Goal: Task Accomplishment & Management: Complete application form

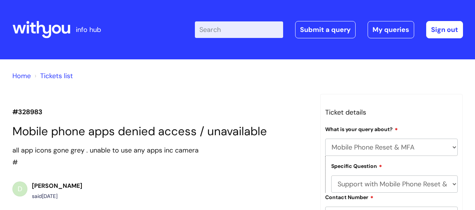
select select "Mobile Phone Reset & MFA"
select select "Support with Mobile Phone Reset & MFA"
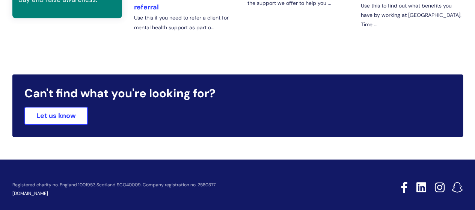
scroll to position [390, 0]
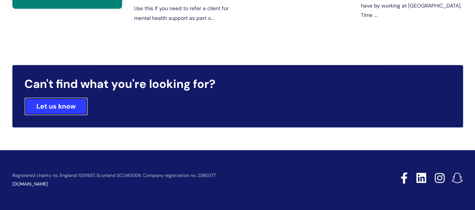
click at [75, 105] on link "Let us know" at bounding box center [55, 106] width 63 height 18
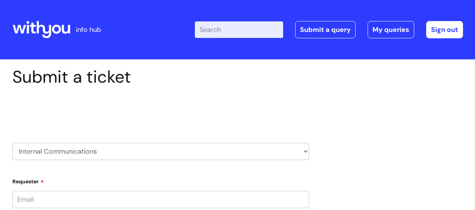
type input "[PERSON_NAME][EMAIL_ADDRESS][PERSON_NAME][DOMAIN_NAME]"
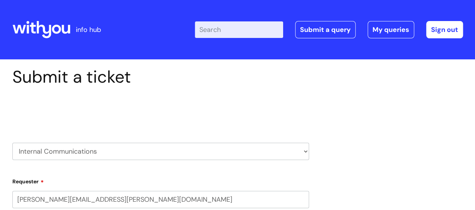
select select "80004286609"
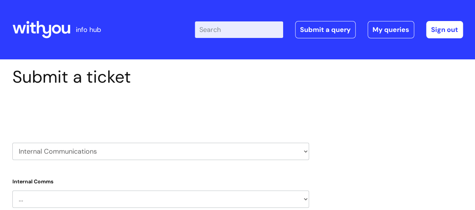
click at [305, 149] on select "HR / People IT and Support Clinical Drug Alerts Finance Accounts Data Support T…" at bounding box center [160, 151] width 296 height 17
select select "it_and_support"
click at [12, 143] on select "HR / People IT and Support Clinical Drug Alerts Finance Accounts Data Support T…" at bounding box center [160, 151] width 296 height 17
select select "80004286609"
click at [74, 206] on select "... Mobile Phone Reset & MFA Accounts, Starters and Leavers IT Hardware issue I…" at bounding box center [160, 199] width 296 height 17
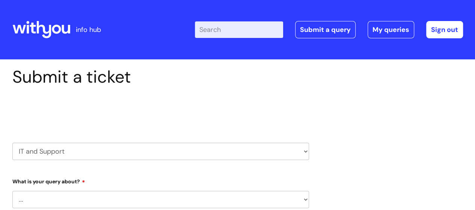
select select "Mobile Phone Reset & MFA"
click at [12, 191] on select "... Mobile Phone Reset & MFA Accounts, Starters and Leavers IT Hardware issue I…" at bounding box center [160, 199] width 296 height 17
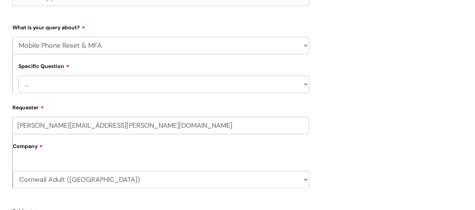
scroll to position [158, 0]
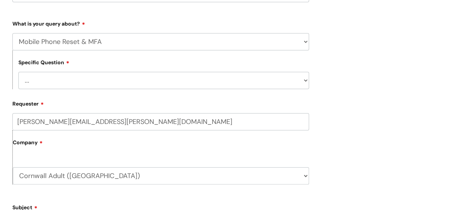
click at [305, 79] on select "... Support with Mobile Phone Reset & MFA" at bounding box center [163, 80] width 290 height 17
click at [18, 72] on select "... Support with Mobile Phone Reset & MFA" at bounding box center [163, 80] width 290 height 17
click at [82, 147] on label "Company" at bounding box center [161, 145] width 296 height 17
click at [100, 143] on label "Company" at bounding box center [161, 145] width 296 height 17
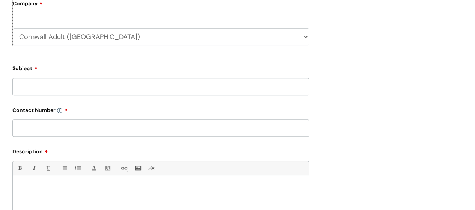
scroll to position [297, 0]
click at [56, 87] on input "Subject" at bounding box center [160, 85] width 296 height 17
type input "Mobile phone apps"
click at [29, 123] on input "text" at bounding box center [160, 127] width 296 height 17
type input "07762419283"
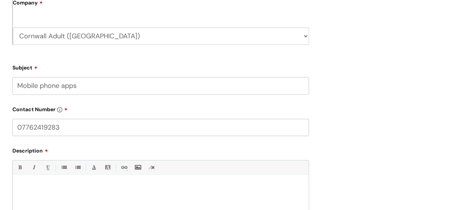
click at [81, 87] on input "Mobile phone apps" at bounding box center [160, 85] width 296 height 17
type input "Mobile phone apps /Google"
click at [39, 197] on div at bounding box center [161, 205] width 296 height 52
click at [100, 187] on p "all icons have now gone grey . Phone updated to Android 13 3 months ago" at bounding box center [160, 187] width 284 height 7
click at [200, 190] on p "all icons have now gone grey . Phone was updated to Android 13 3 months ago" at bounding box center [160, 187] width 284 height 7
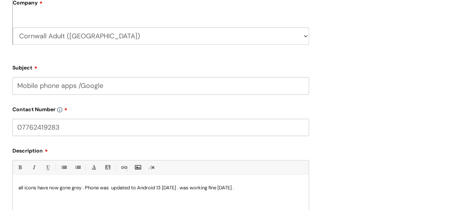
click at [105, 88] on input "Mobile phone apps /Google" at bounding box center [160, 85] width 296 height 17
click at [140, 87] on input "Mobile phone apps /Google unable to acess" at bounding box center [160, 85] width 296 height 17
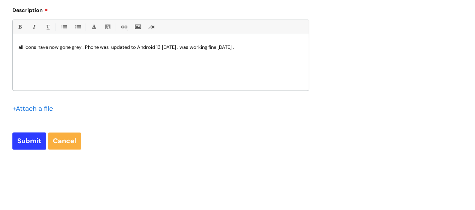
scroll to position [437, 0]
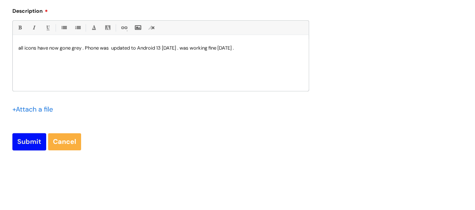
type input "Mobile phone apps /Google unable to access"
click at [32, 144] on input "Submit" at bounding box center [29, 141] width 34 height 17
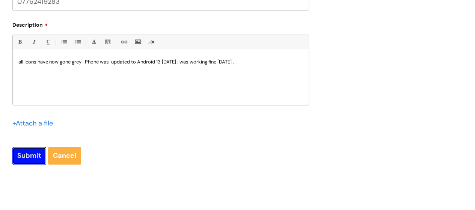
scroll to position [451, 0]
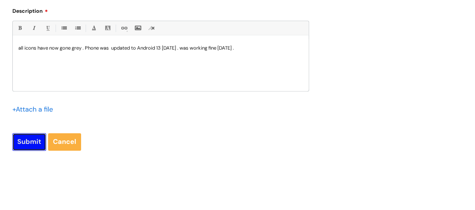
click at [32, 144] on input "Submit" at bounding box center [29, 141] width 34 height 17
click at [37, 143] on input "Submit" at bounding box center [29, 141] width 34 height 17
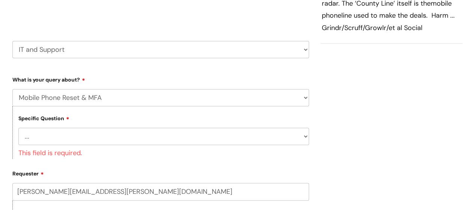
scroll to position [98, 0]
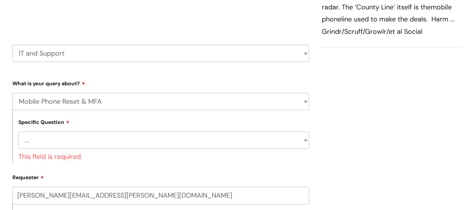
click at [305, 140] on select "... Support with Mobile Phone Reset & MFA" at bounding box center [163, 139] width 290 height 17
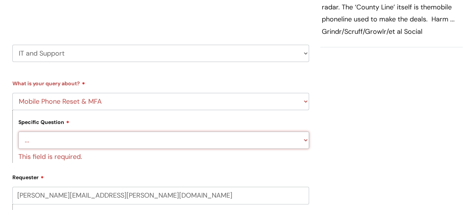
select select "Support with Mobile Phone Reset & MFA"
click at [18, 131] on select "... Support with Mobile Phone Reset & MFA" at bounding box center [163, 139] width 290 height 17
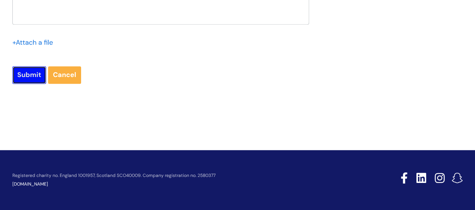
scroll to position [503, 0]
drag, startPoint x: 32, startPoint y: 77, endPoint x: 20, endPoint y: 78, distance: 12.0
click at [20, 78] on input "Submit" at bounding box center [29, 74] width 34 height 17
type input "Please Wait..."
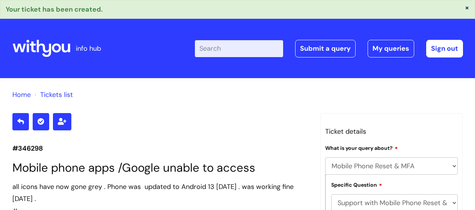
select select "Mobile Phone Reset & MFA"
select select "Support with Mobile Phone Reset & MFA"
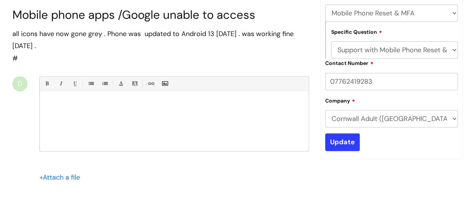
scroll to position [152, 0]
